Goal: Task Accomplishment & Management: Manage account settings

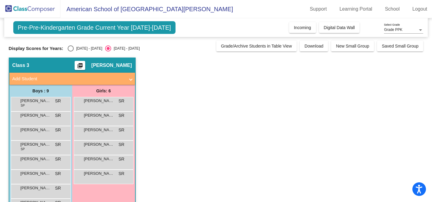
scroll to position [35, 0]
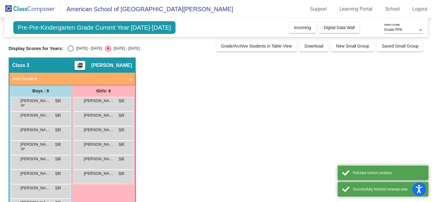
scroll to position [35, 0]
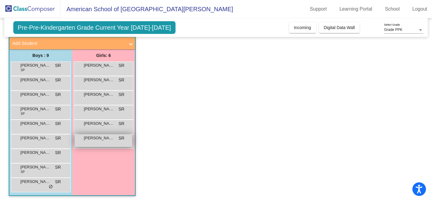
click at [101, 145] on div "[PERSON_NAME] lock do_not_disturb_alt" at bounding box center [104, 140] width 58 height 12
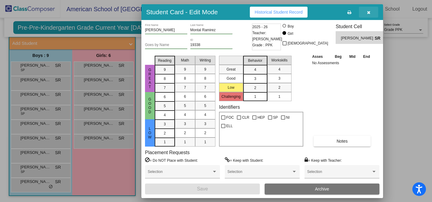
click at [371, 12] on button "button" at bounding box center [368, 12] width 19 height 11
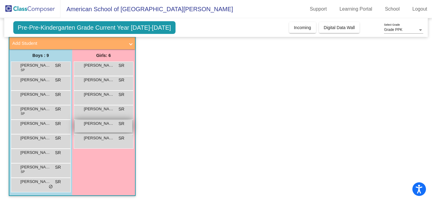
click at [98, 130] on div "[PERSON_NAME] lock do_not_disturb_alt" at bounding box center [104, 126] width 58 height 12
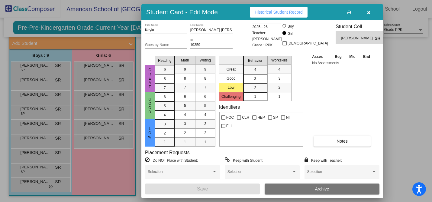
click at [373, 13] on button "button" at bounding box center [368, 12] width 19 height 11
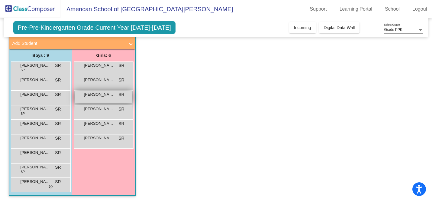
click at [105, 97] on span "[PERSON_NAME]" at bounding box center [99, 94] width 30 height 6
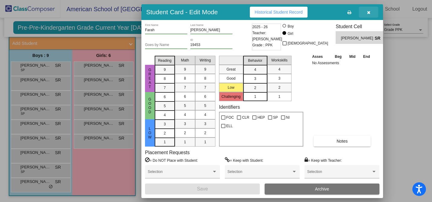
click at [367, 14] on icon "button" at bounding box center [368, 12] width 3 height 4
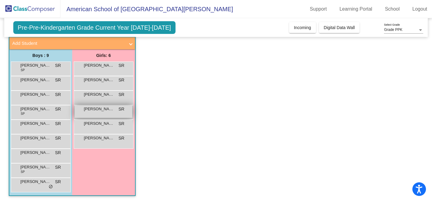
click at [106, 107] on span "[PERSON_NAME]" at bounding box center [99, 109] width 30 height 6
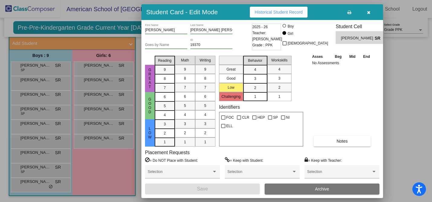
click at [368, 12] on icon "button" at bounding box center [368, 12] width 3 height 4
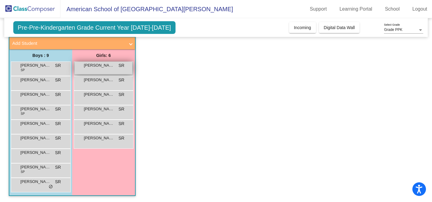
click at [107, 73] on div "[PERSON_NAME] lock do_not_disturb_alt" at bounding box center [104, 68] width 58 height 12
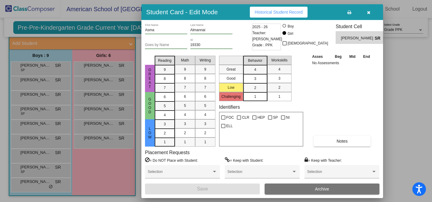
click at [370, 12] on icon "button" at bounding box center [368, 12] width 3 height 4
